Goal: Task Accomplishment & Management: Complete application form

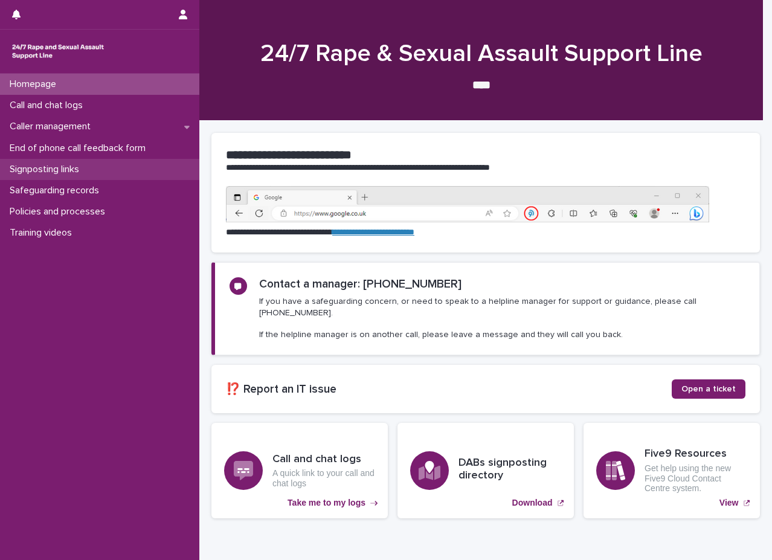
click at [79, 172] on p "Signposting links" at bounding box center [47, 169] width 84 height 11
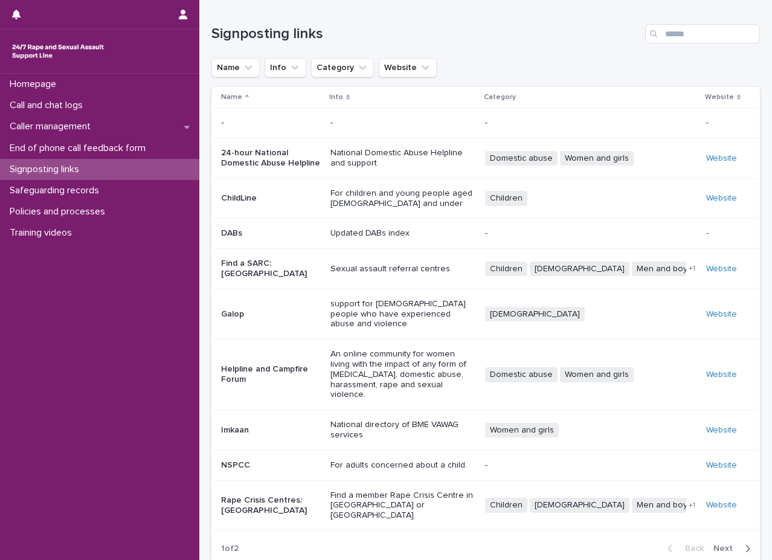
click at [354, 260] on td "Sexual assault referral centres" at bounding box center [403, 269] width 155 height 40
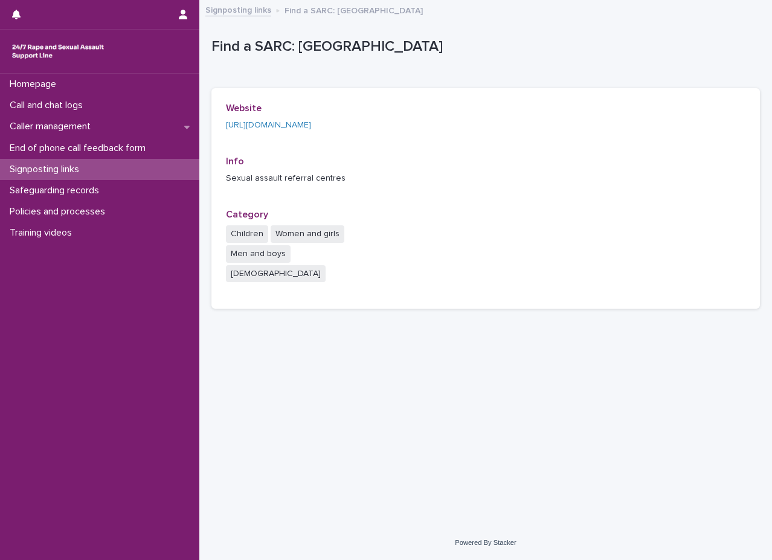
click at [112, 169] on div "Signposting links" at bounding box center [99, 169] width 199 height 21
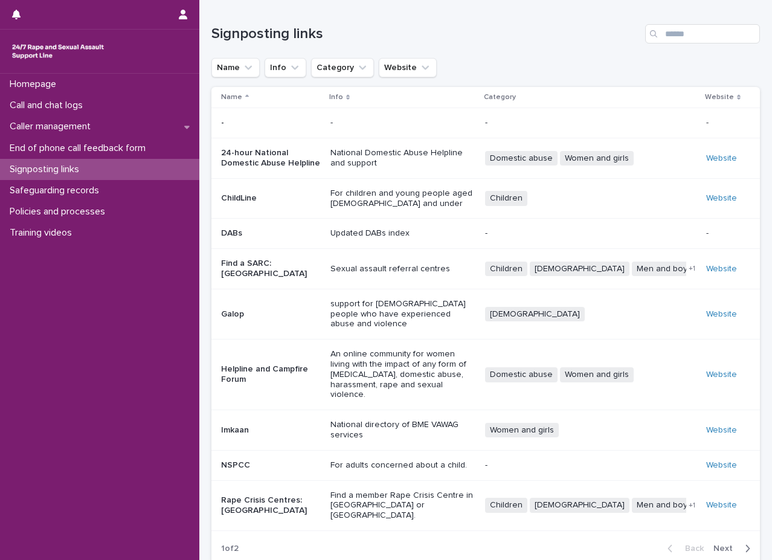
click at [368, 488] on div "Find a member Rape Crisis Centre in [GEOGRAPHIC_DATA] or [GEOGRAPHIC_DATA]." at bounding box center [403, 504] width 145 height 33
click at [375, 274] on p "Sexual assault referral centres" at bounding box center [403, 269] width 145 height 10
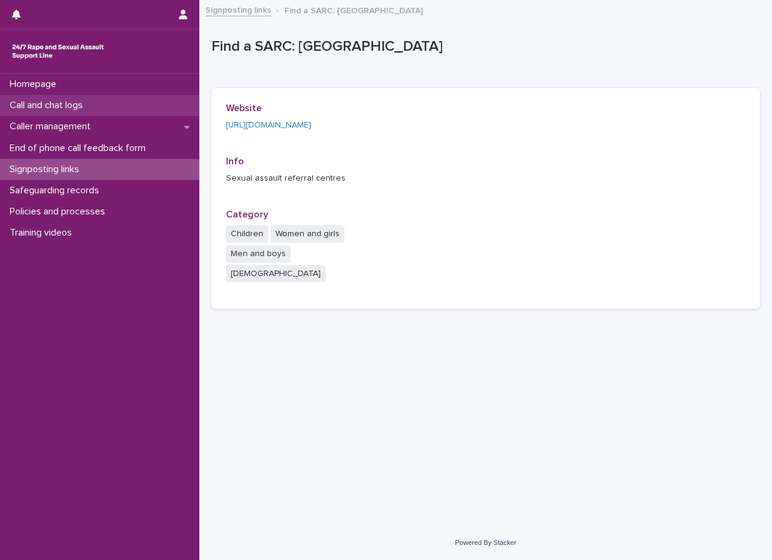
click at [97, 99] on div "Call and chat logs" at bounding box center [99, 105] width 199 height 21
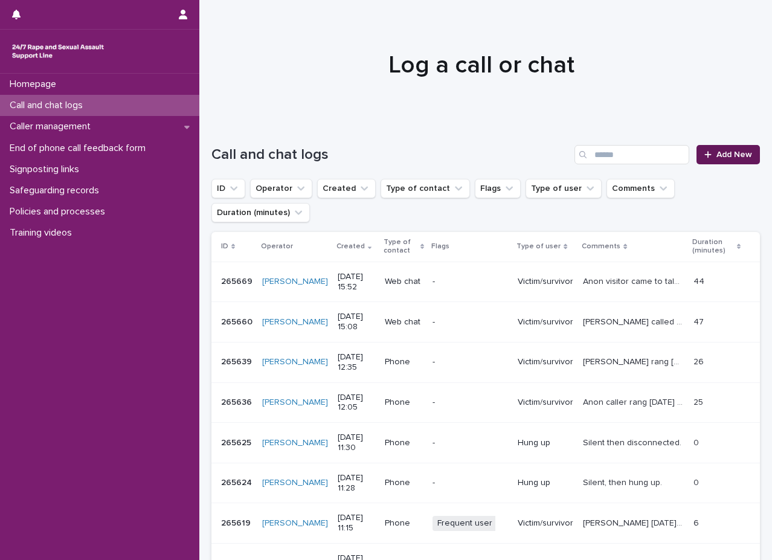
click at [735, 161] on link "Add New" at bounding box center [728, 154] width 63 height 19
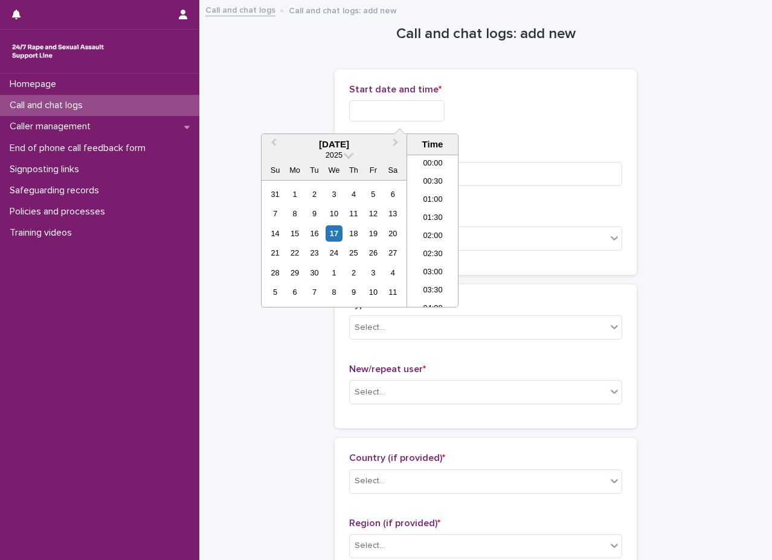
click at [421, 107] on input "text" at bounding box center [396, 110] width 95 height 21
click at [433, 225] on li "08:30" at bounding box center [432, 231] width 51 height 18
click at [430, 108] on input "**********" at bounding box center [396, 110] width 95 height 21
type input "**********"
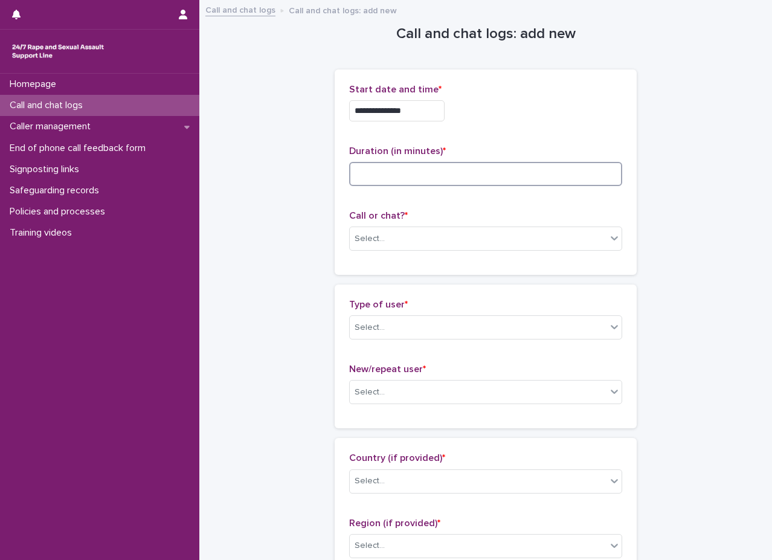
click at [424, 164] on input at bounding box center [485, 174] width 273 height 24
type input "*"
click at [428, 225] on div "Call or chat? * Select..." at bounding box center [485, 235] width 273 height 50
click at [428, 227] on div "Select..." at bounding box center [485, 239] width 273 height 24
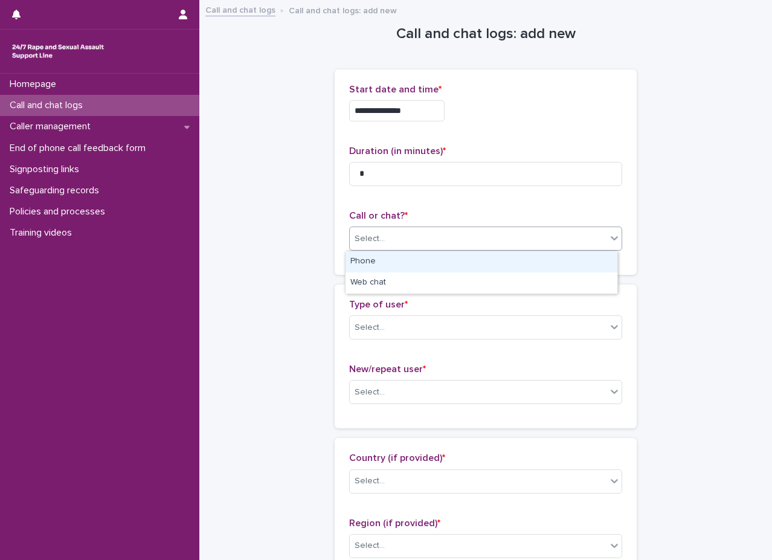
click at [425, 263] on div "Phone" at bounding box center [482, 261] width 272 height 21
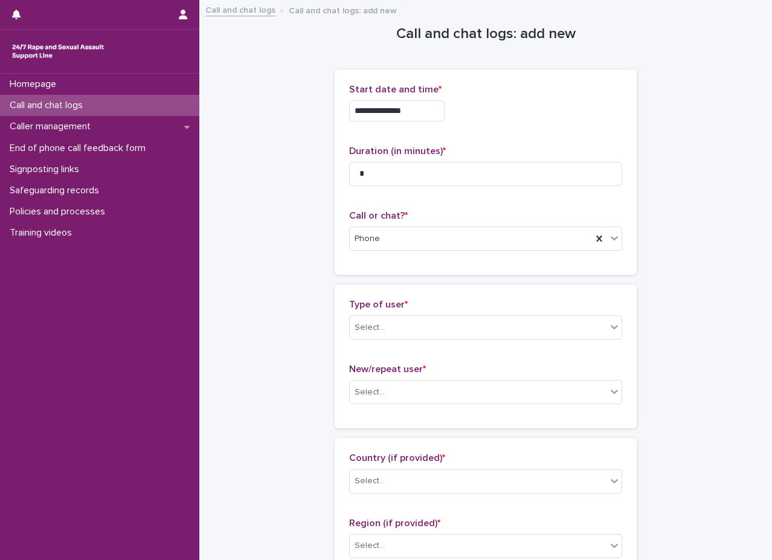
click at [417, 309] on p "Type of user *" at bounding box center [485, 304] width 273 height 11
click at [415, 323] on div "Select..." at bounding box center [478, 328] width 257 height 20
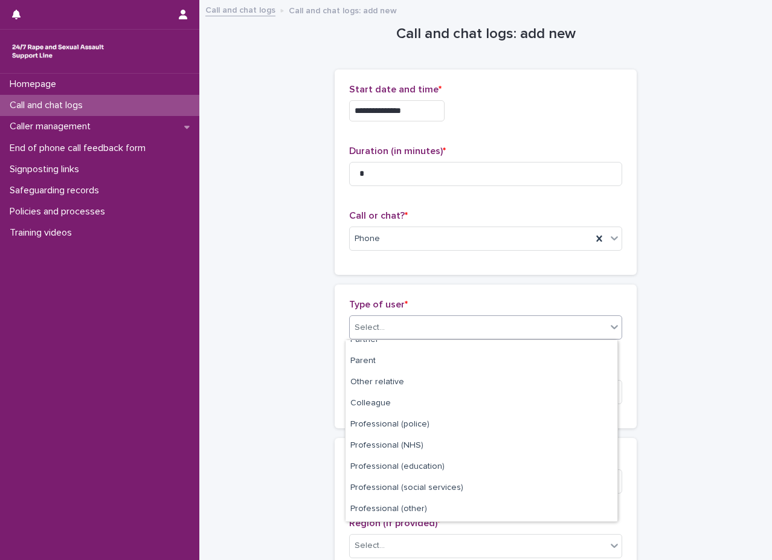
scroll to position [136, 0]
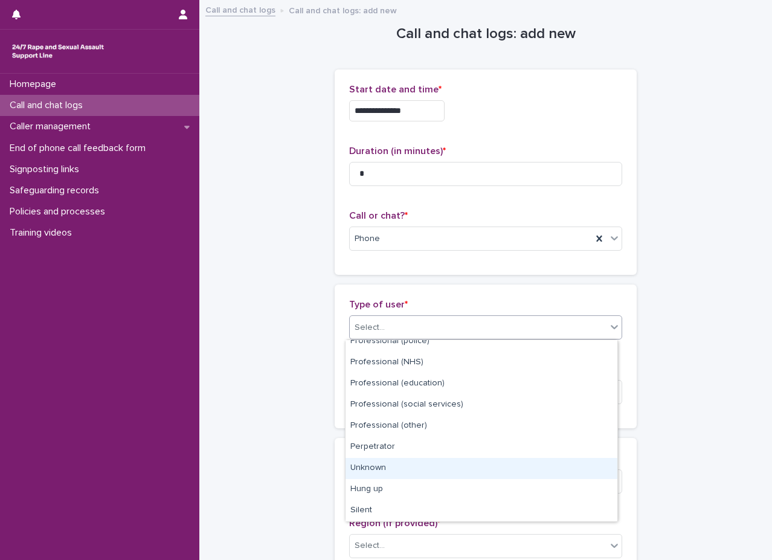
click at [401, 471] on div "Unknown" at bounding box center [482, 468] width 272 height 21
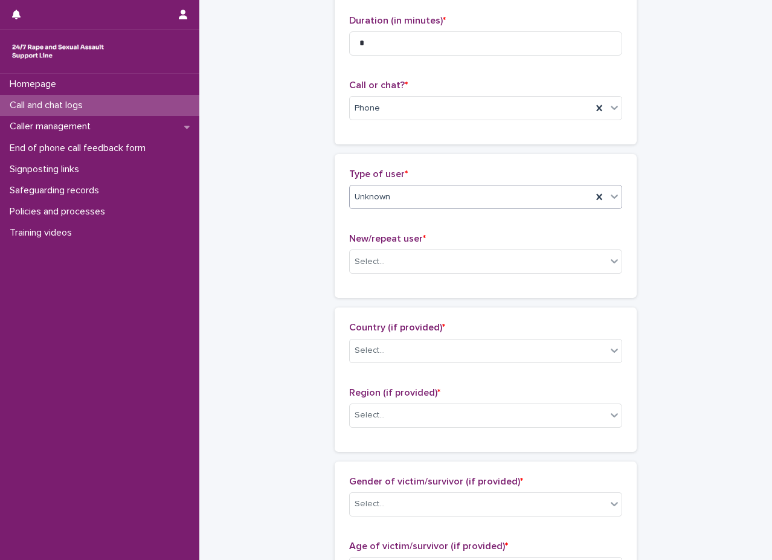
scroll to position [242, 0]
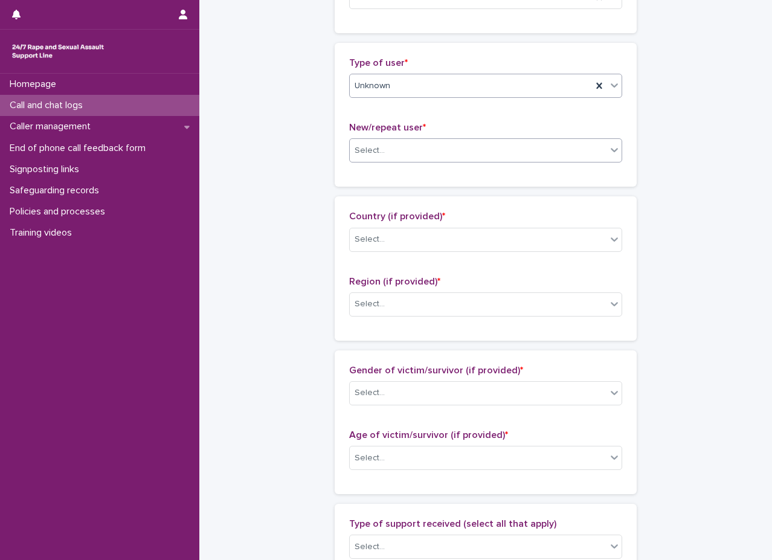
click at [433, 140] on div "Select..." at bounding box center [485, 150] width 273 height 24
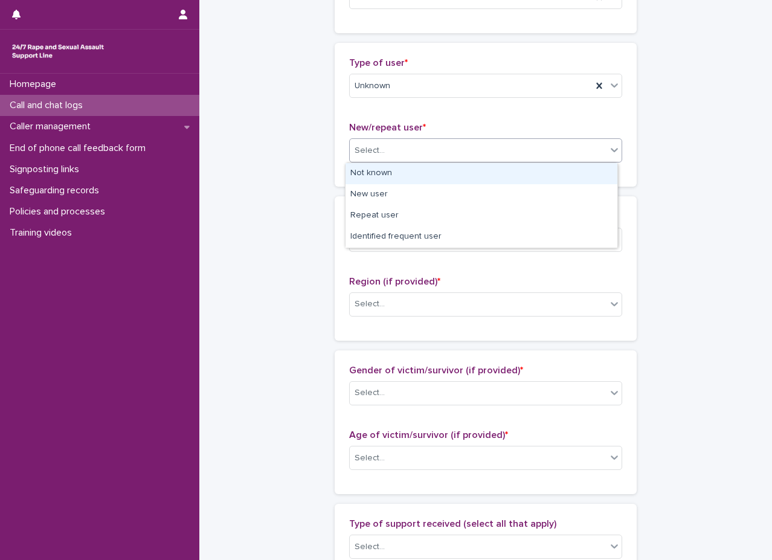
click at [423, 174] on div "Not known" at bounding box center [482, 173] width 272 height 21
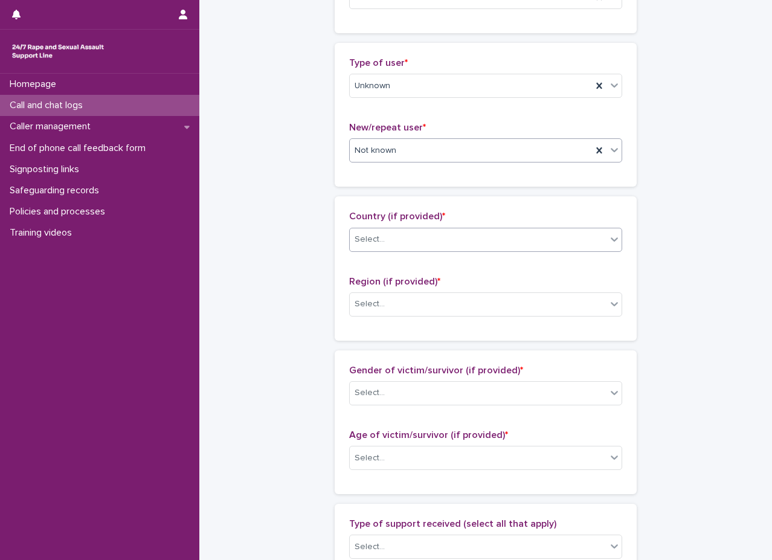
click at [413, 244] on div "Select..." at bounding box center [478, 240] width 257 height 20
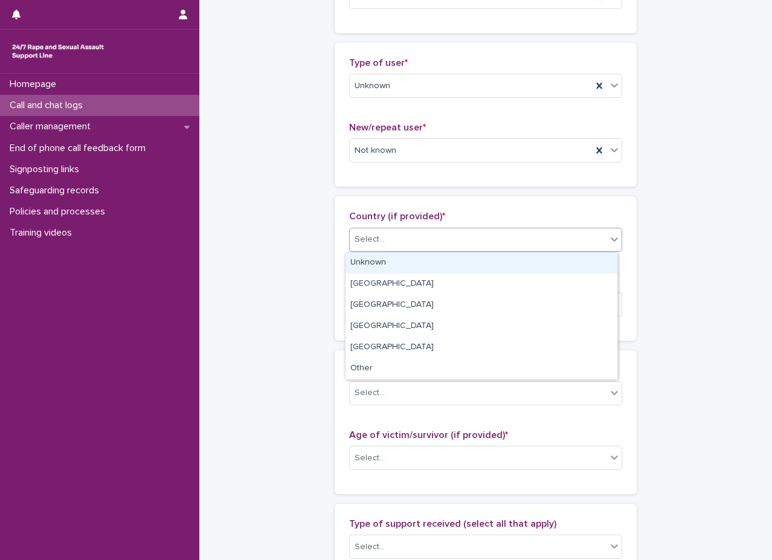
click at [410, 260] on div "Unknown" at bounding box center [482, 263] width 272 height 21
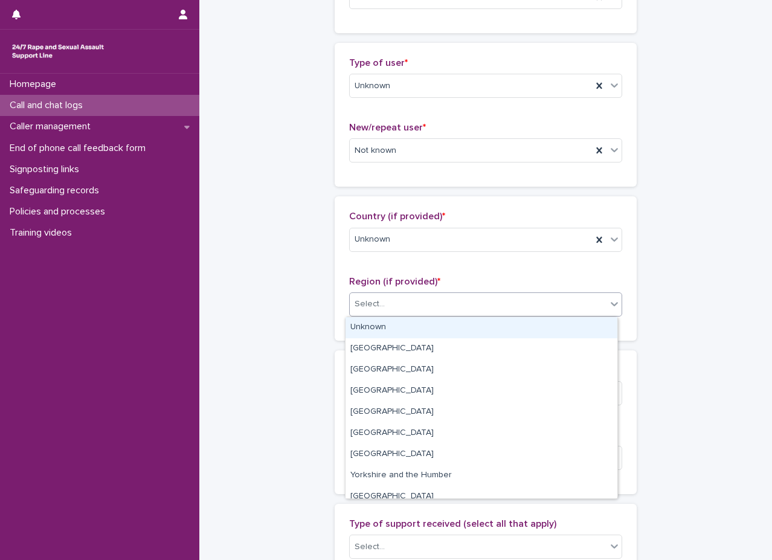
click at [407, 311] on div "Select..." at bounding box center [478, 304] width 257 height 20
click at [394, 323] on div "Unknown" at bounding box center [482, 327] width 272 height 21
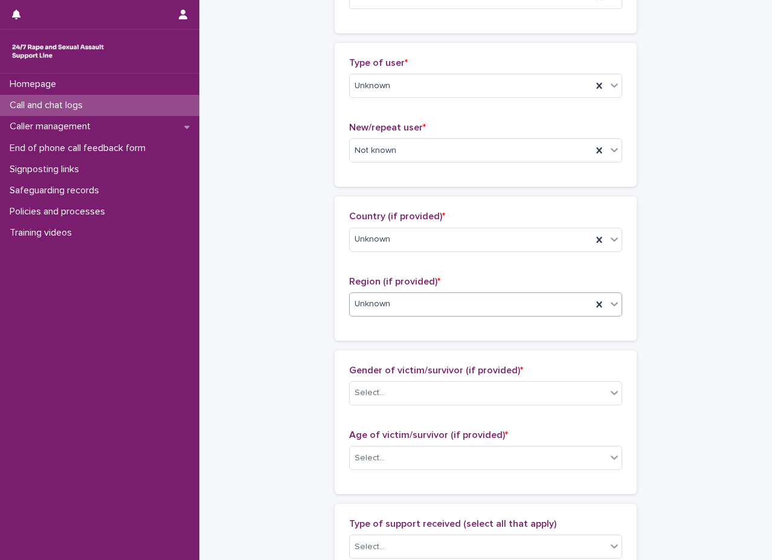
scroll to position [363, 0]
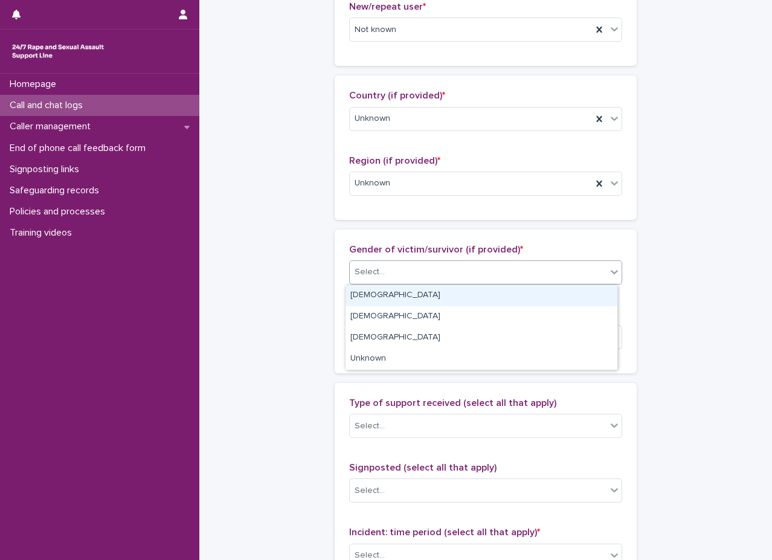
click at [461, 268] on div "Select..." at bounding box center [478, 272] width 257 height 20
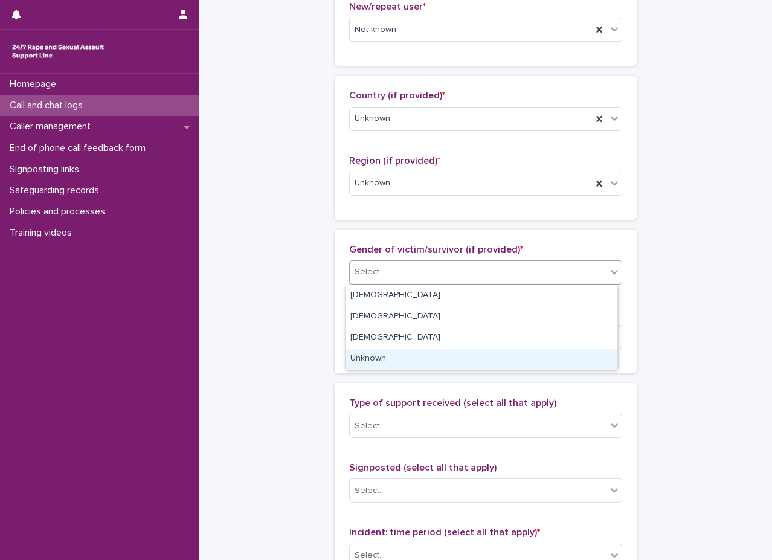
click at [415, 355] on div "Unknown" at bounding box center [482, 359] width 272 height 21
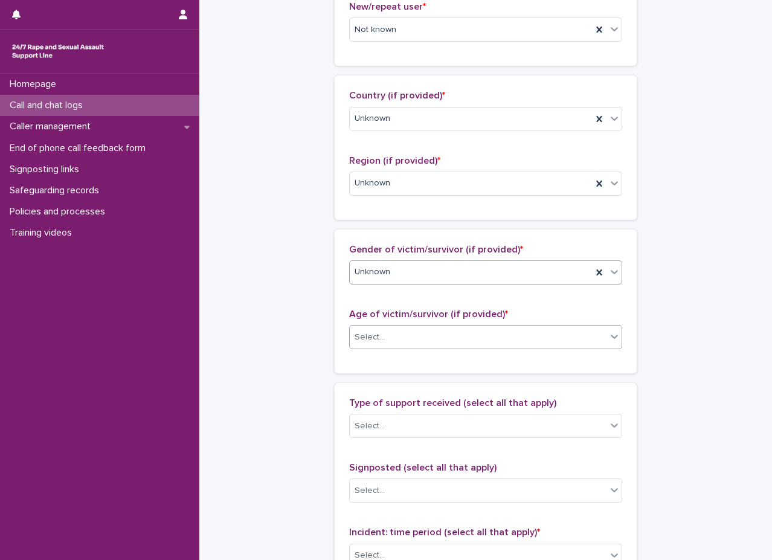
click at [417, 337] on div "Select..." at bounding box center [478, 338] width 257 height 20
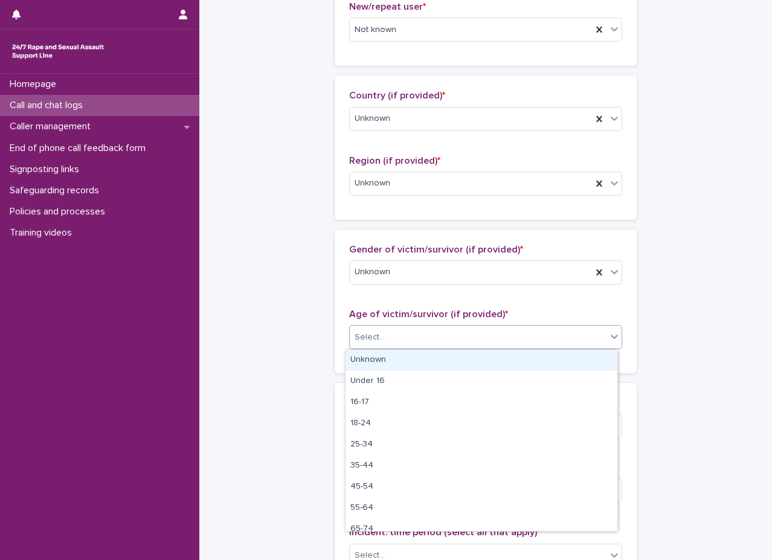
click at [413, 350] on div "Unknown" at bounding box center [482, 360] width 272 height 21
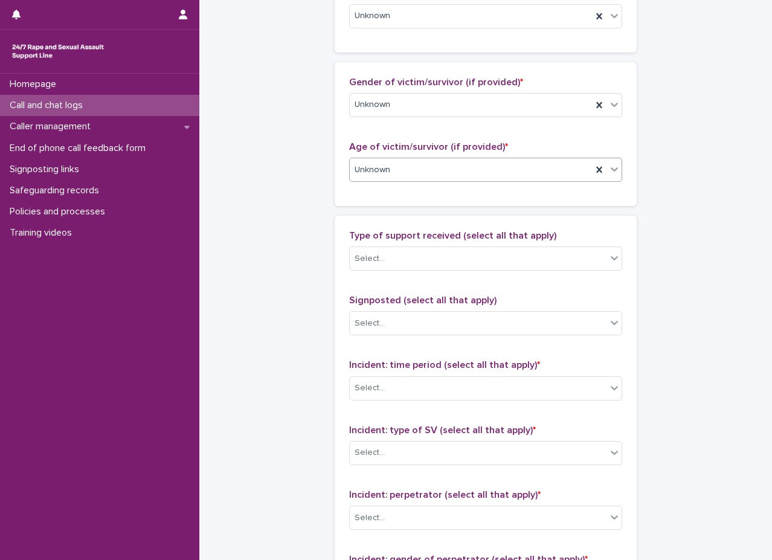
scroll to position [544, 0]
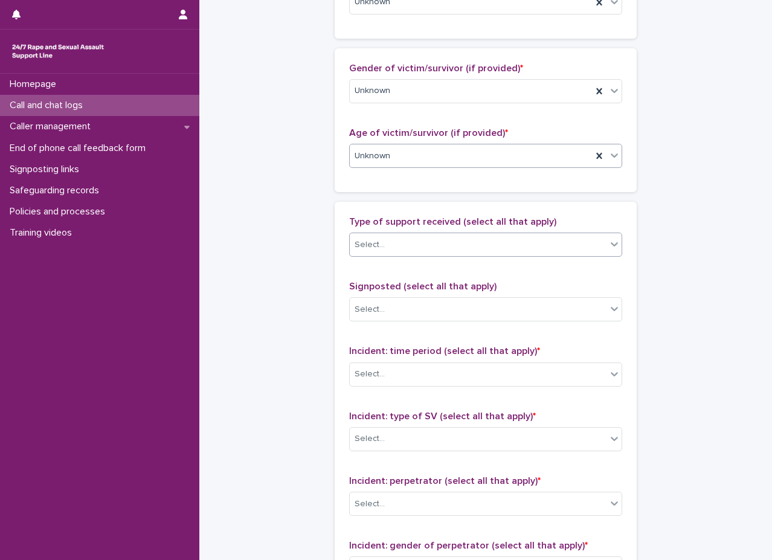
click at [485, 236] on div "Select..." at bounding box center [478, 245] width 257 height 20
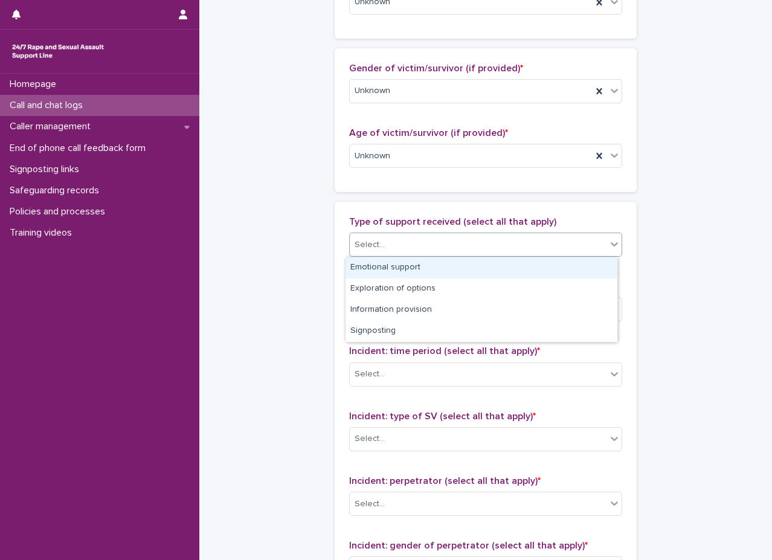
click at [408, 273] on div "Emotional support" at bounding box center [482, 267] width 272 height 21
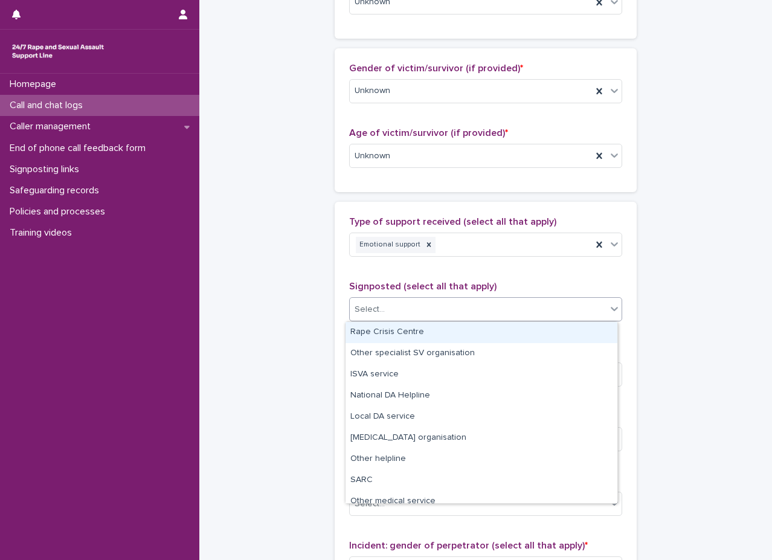
click at [401, 304] on div "Select..." at bounding box center [478, 310] width 257 height 20
click at [208, 266] on div "**********" at bounding box center [485, 126] width 561 height 1338
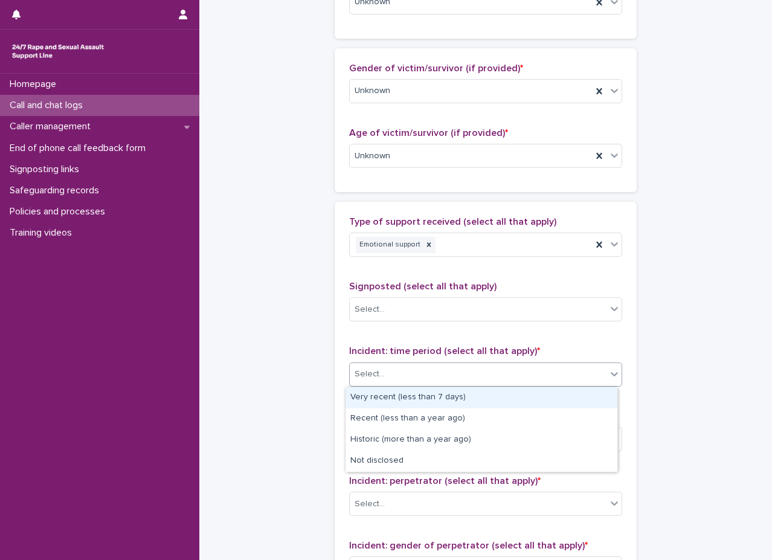
click at [382, 370] on div "Select..." at bounding box center [478, 374] width 257 height 20
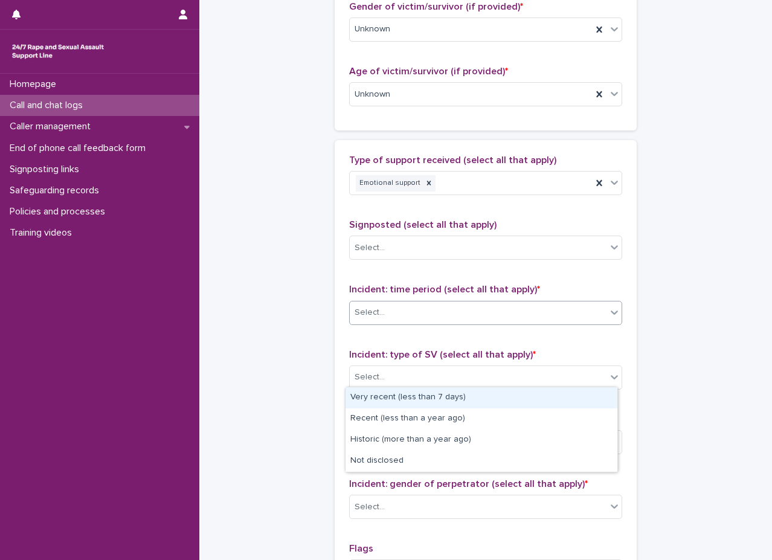
scroll to position [665, 0]
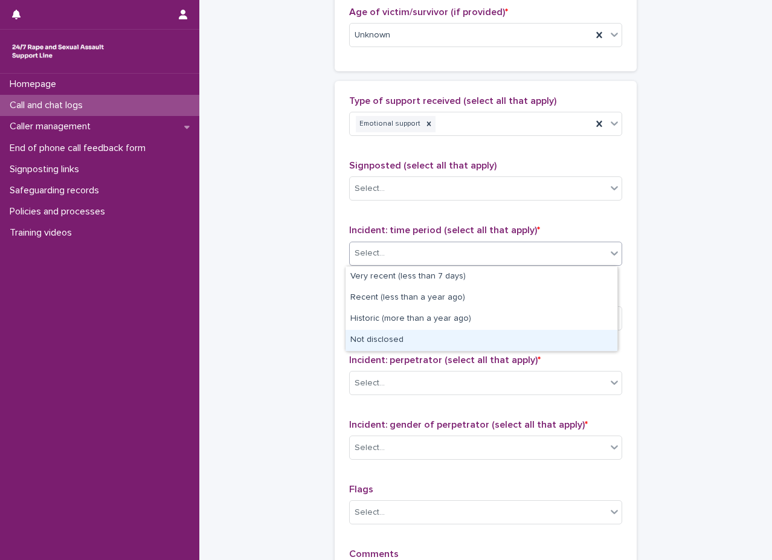
click at [415, 343] on div "Not disclosed" at bounding box center [482, 340] width 272 height 21
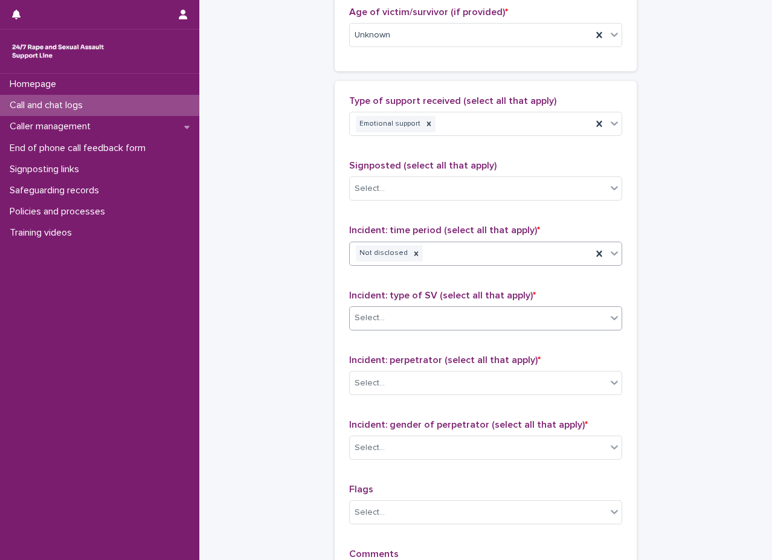
click at [428, 321] on div "Select..." at bounding box center [478, 318] width 257 height 20
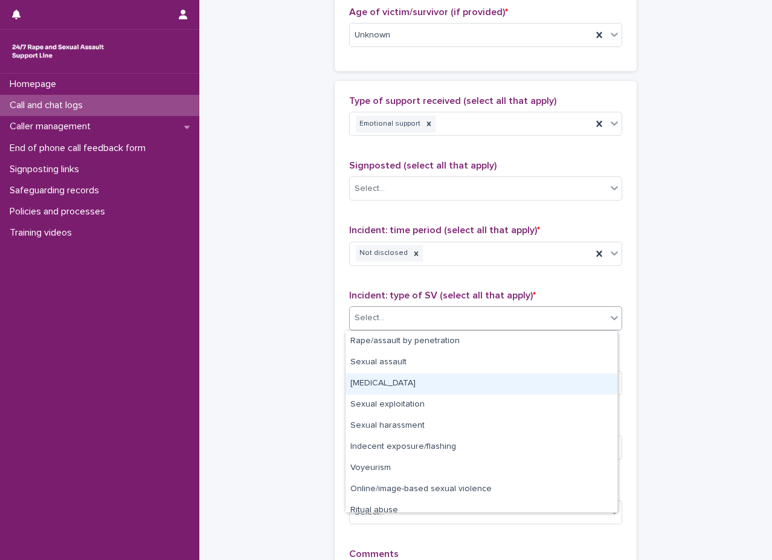
scroll to position [30, 0]
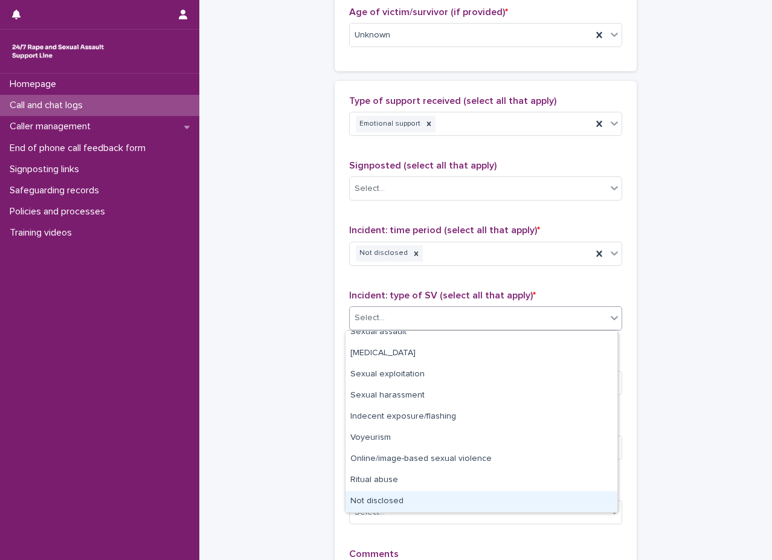
click at [386, 500] on div "Not disclosed" at bounding box center [482, 501] width 272 height 21
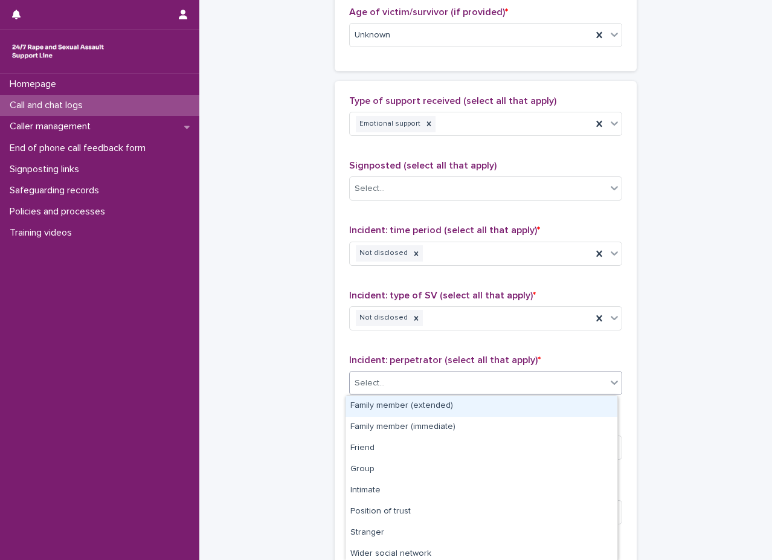
click at [398, 395] on div "Select..." at bounding box center [485, 383] width 273 height 24
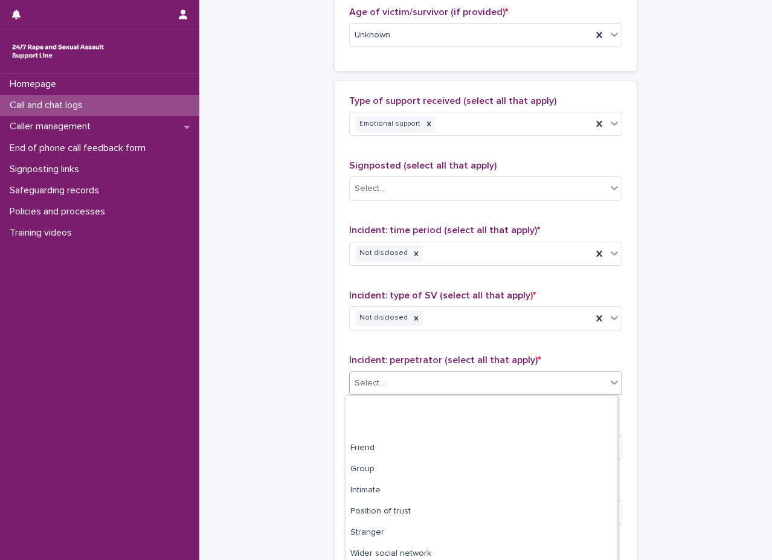
scroll to position [68, 0]
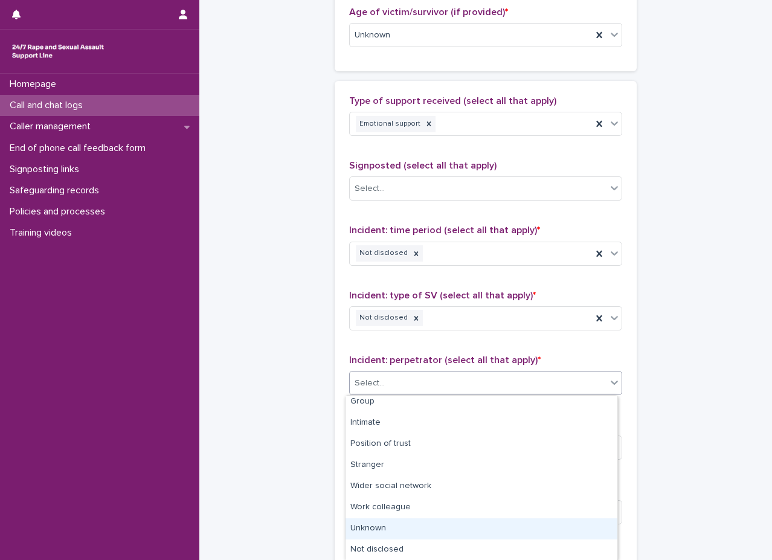
drag, startPoint x: 383, startPoint y: 515, endPoint x: 383, endPoint y: 533, distance: 17.5
click at [383, 533] on div "Unknown" at bounding box center [482, 528] width 272 height 21
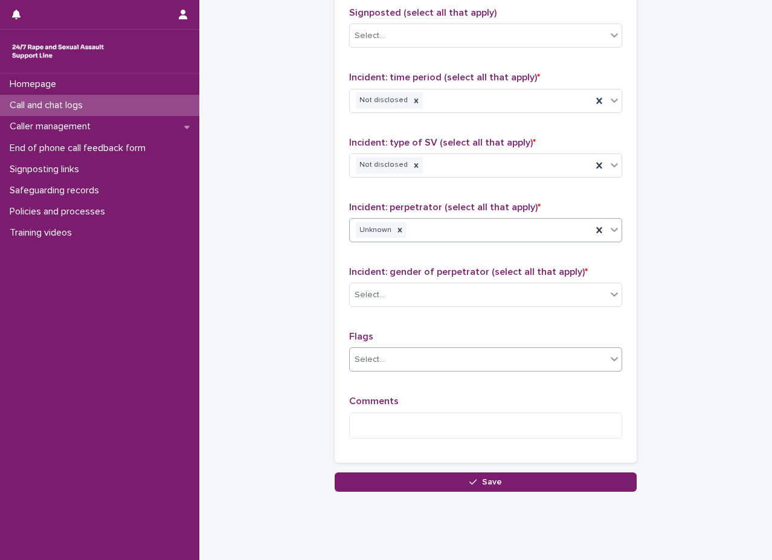
scroll to position [844, 0]
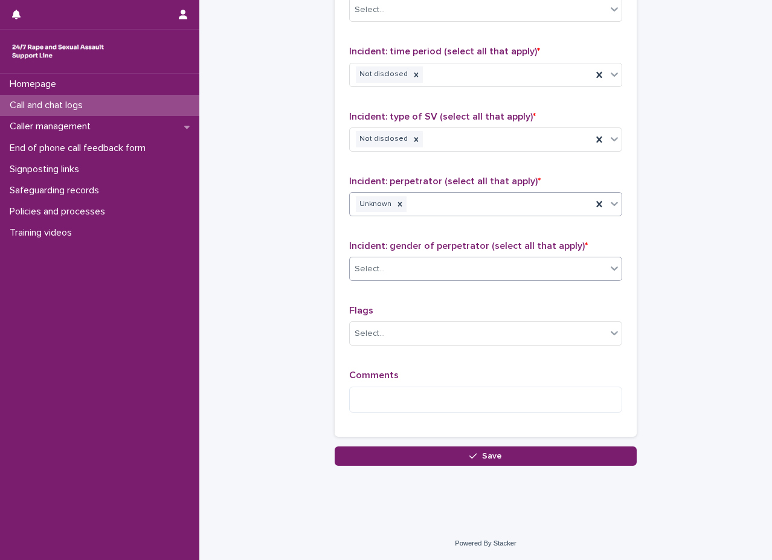
click at [422, 259] on div "Select..." at bounding box center [478, 269] width 257 height 20
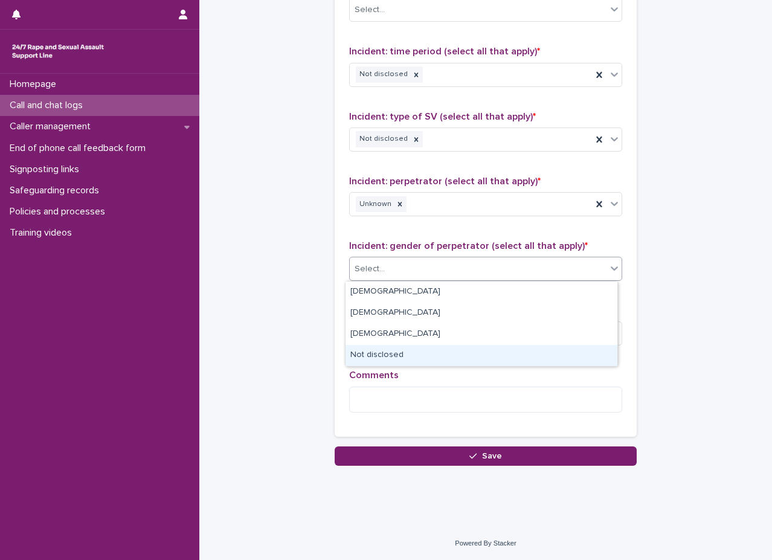
click at [390, 361] on div "Not disclosed" at bounding box center [482, 355] width 272 height 21
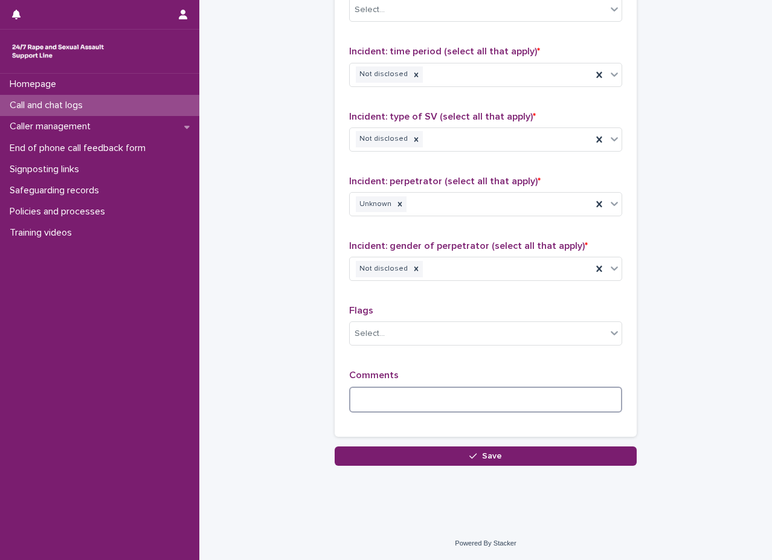
click at [389, 391] on textarea at bounding box center [485, 400] width 273 height 26
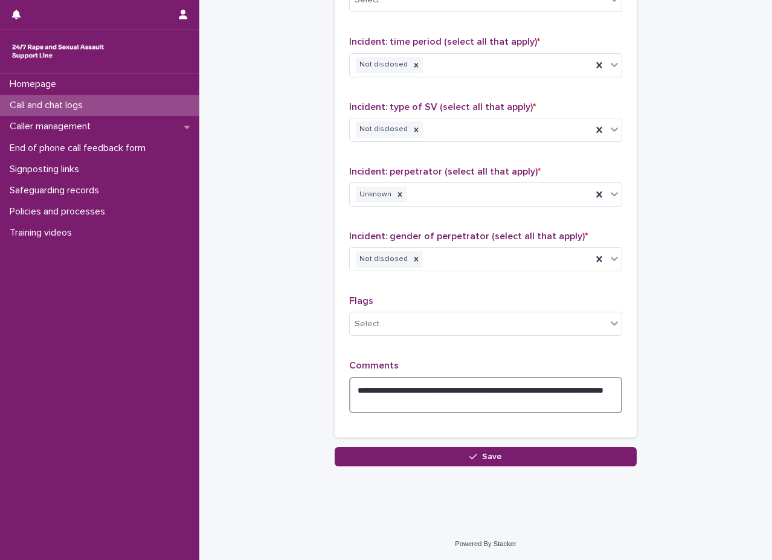
scroll to position [854, 0]
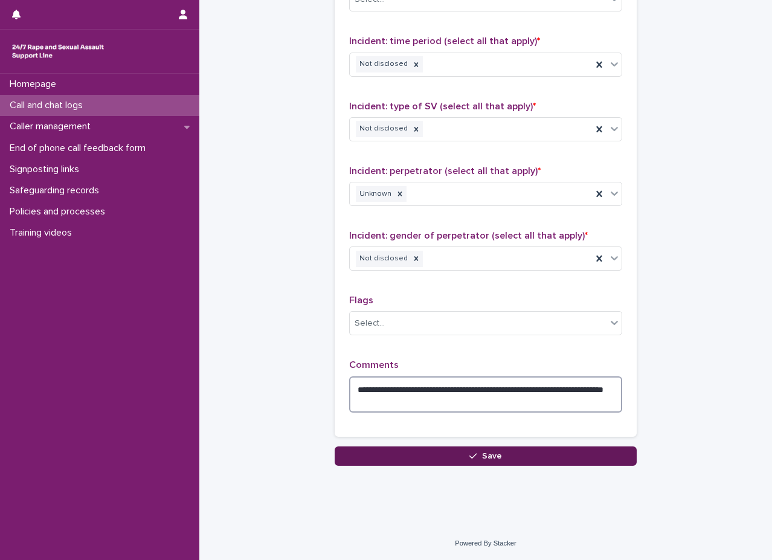
type textarea "**********"
click at [509, 460] on button "Save" at bounding box center [486, 456] width 302 height 19
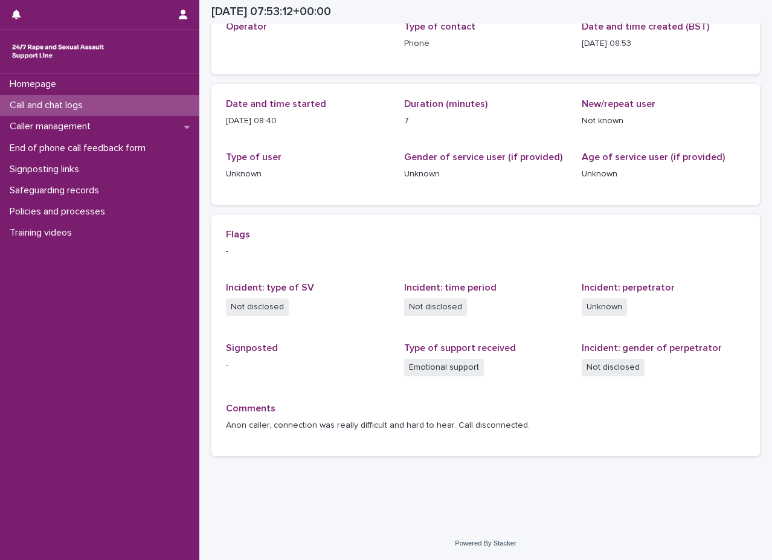
scroll to position [82, 0]
click at [104, 169] on div "Signposting links" at bounding box center [99, 169] width 199 height 21
